Goal: Information Seeking & Learning: Learn about a topic

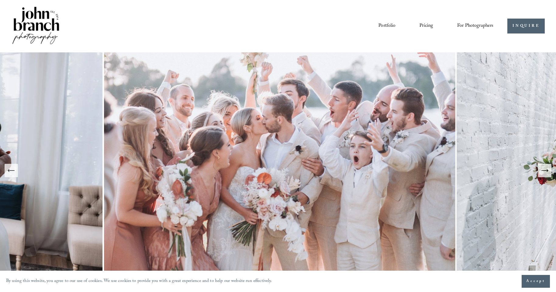
click at [430, 26] on link "Pricing" at bounding box center [427, 26] width 14 height 10
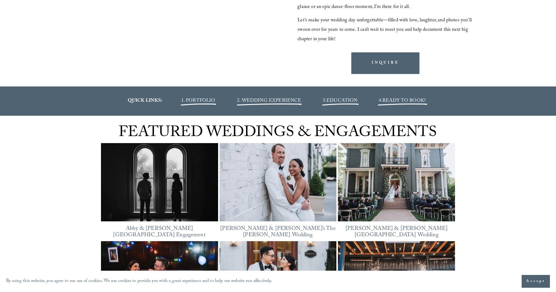
scroll to position [700, 0]
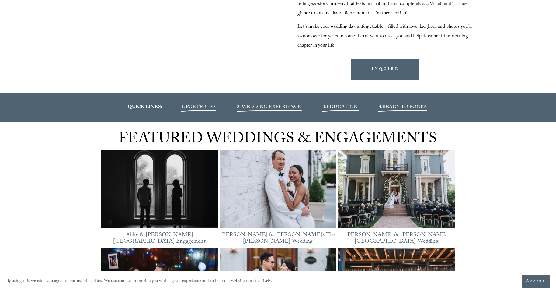
click at [192, 108] on span "1. PORTFOLIO" at bounding box center [198, 107] width 34 height 8
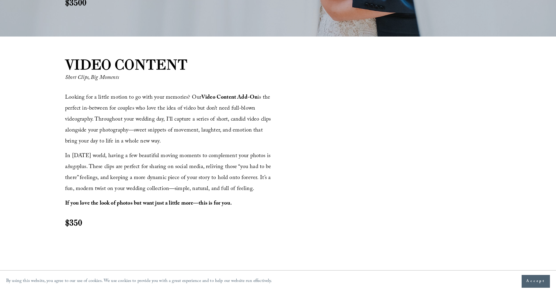
scroll to position [668, 0]
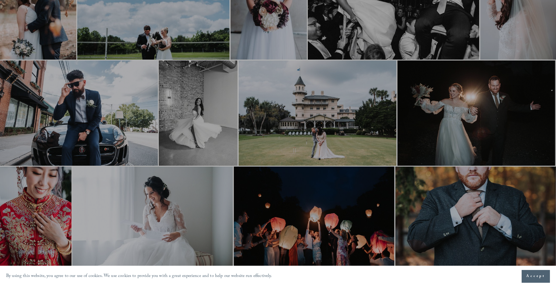
scroll to position [487, 0]
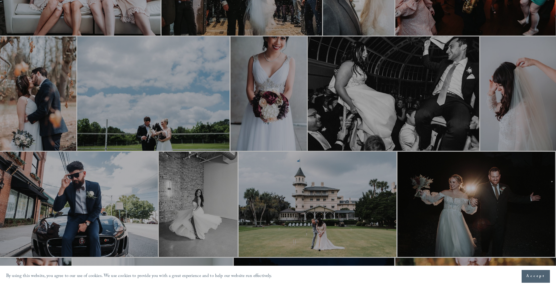
click at [271, 90] on div at bounding box center [278, 143] width 556 height 287
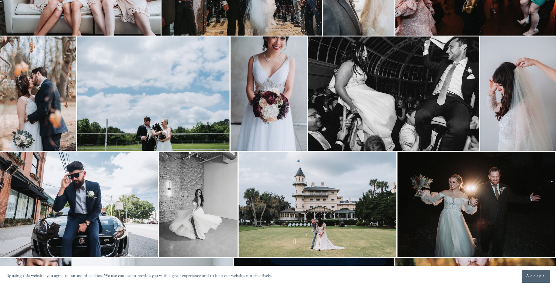
click at [277, 80] on img at bounding box center [269, 94] width 76 height 114
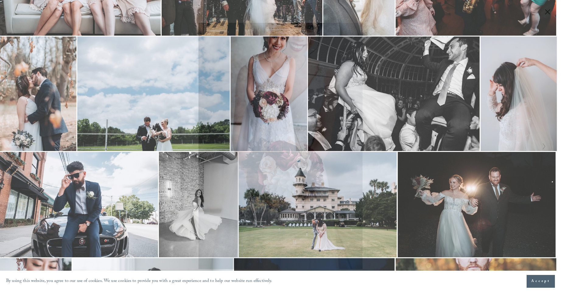
click at [414, 83] on div "Gallery" at bounding box center [413, 146] width 264 height 246
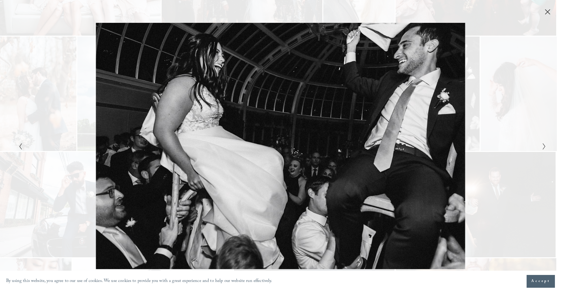
click at [544, 9] on button "Close" at bounding box center [548, 12] width 10 height 7
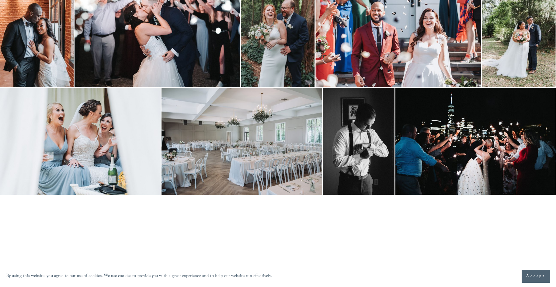
scroll to position [913, 0]
